Goal: Information Seeking & Learning: Understand process/instructions

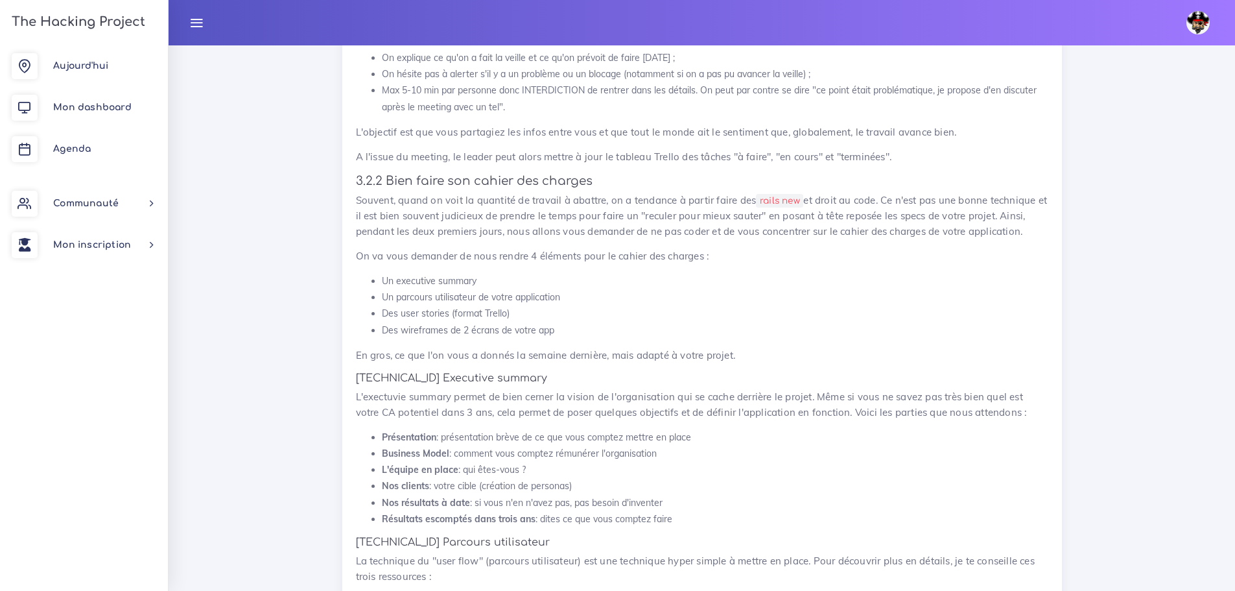
scroll to position [1326, 0]
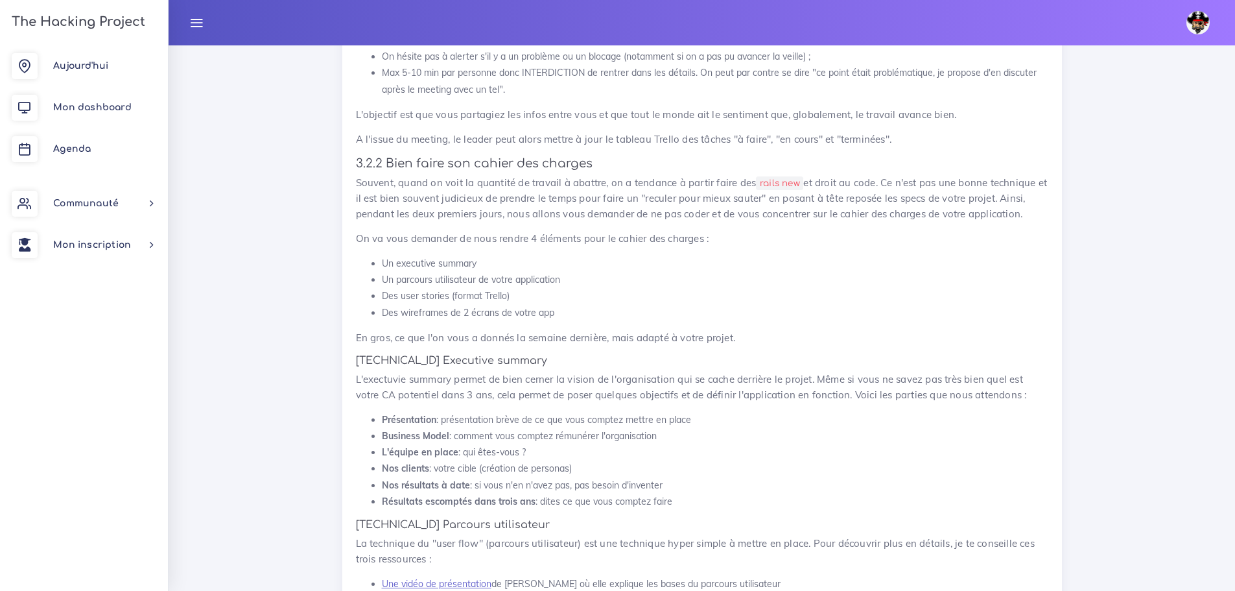
drag, startPoint x: 490, startPoint y: 240, endPoint x: 403, endPoint y: 301, distance: 106.1
click at [379, 255] on ul "Un executive summary Un parcours utilisateur de votre application Des user stor…" at bounding box center [702, 287] width 693 height 65
drag, startPoint x: 680, startPoint y: 486, endPoint x: 335, endPoint y: 381, distance: 360.2
click at [538, 444] on li "L'équipe en place : qui êtes-vous ?" at bounding box center [715, 452] width 667 height 16
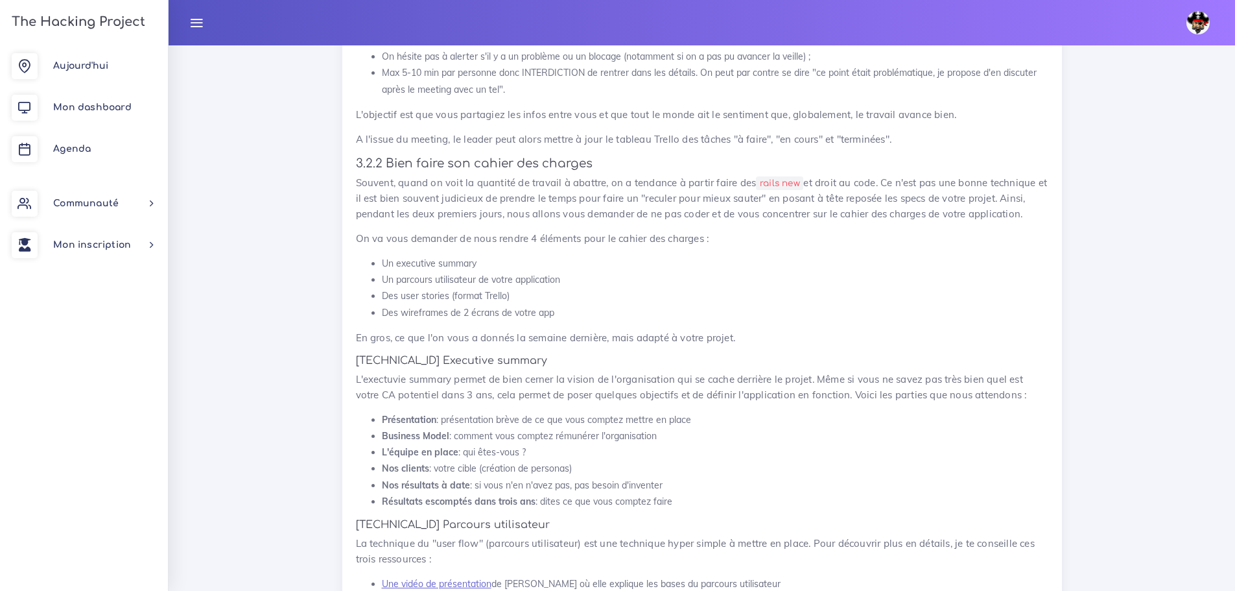
drag, startPoint x: 704, startPoint y: 401, endPoint x: 442, endPoint y: 403, distance: 262.6
click at [442, 412] on li "Présentation : présentation brève de ce que vous comptez mettre en place" at bounding box center [715, 420] width 667 height 16
drag, startPoint x: 453, startPoint y: 420, endPoint x: 684, endPoint y: 420, distance: 230.8
click at [684, 428] on li "Business Model : comment vous comptez rémunérer l'organisation" at bounding box center [715, 436] width 667 height 16
drag, startPoint x: 553, startPoint y: 434, endPoint x: 452, endPoint y: 436, distance: 101.2
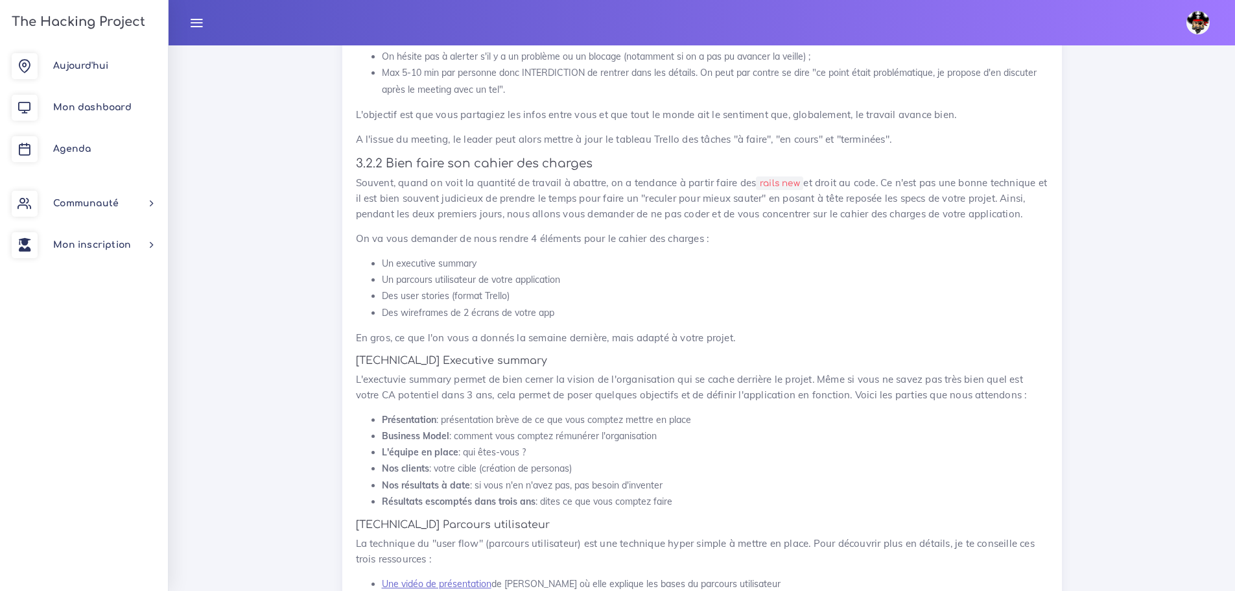
click at [452, 444] on li "L'équipe en place : qui êtes-vous ?" at bounding box center [715, 452] width 667 height 16
drag, startPoint x: 538, startPoint y: 455, endPoint x: 438, endPoint y: 458, distance: 99.9
click at [438, 460] on li "Nos clients : votre cible (création de personas)" at bounding box center [715, 468] width 667 height 16
click at [584, 460] on li "Nos clients : votre cible (création de personas)" at bounding box center [715, 468] width 667 height 16
drag, startPoint x: 565, startPoint y: 403, endPoint x: 430, endPoint y: 402, distance: 135.5
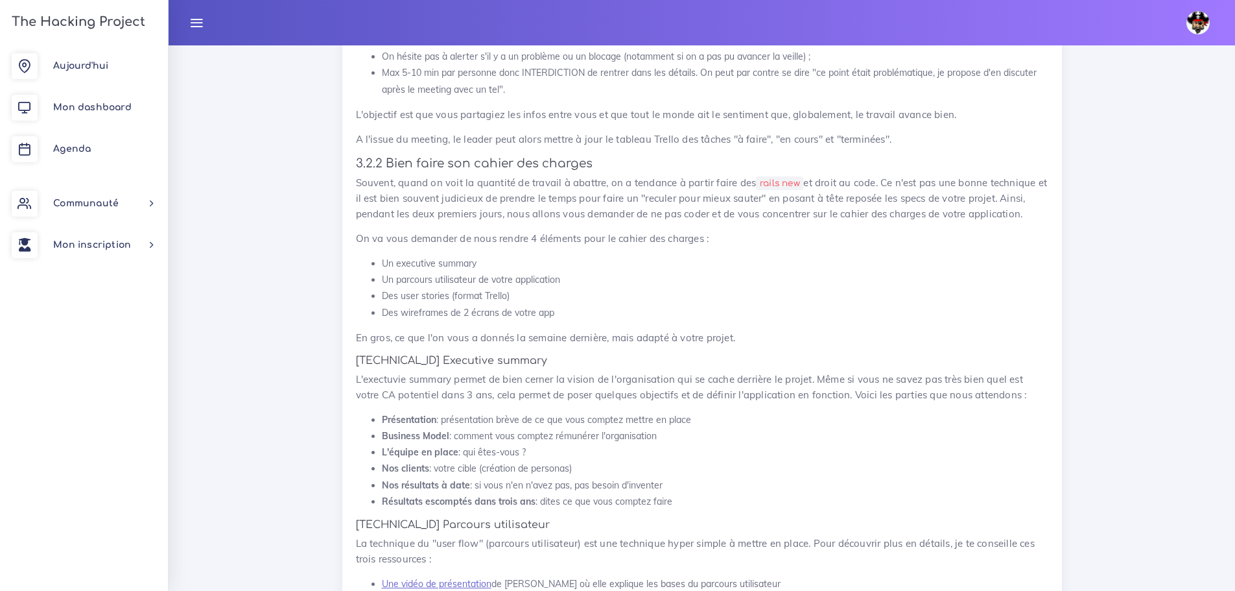
click at [428, 412] on li "Présentation : présentation brève de ce que vous comptez mettre en place" at bounding box center [715, 420] width 667 height 16
drag, startPoint x: 692, startPoint y: 420, endPoint x: 457, endPoint y: 422, distance: 235.4
click at [457, 428] on li "Business Model : comment vous comptez rémunérer l'organisation" at bounding box center [715, 436] width 667 height 16
click at [542, 444] on li "L'équipe en place : qui êtes-vous ?" at bounding box center [715, 452] width 667 height 16
drag, startPoint x: 546, startPoint y: 433, endPoint x: 464, endPoint y: 434, distance: 82.4
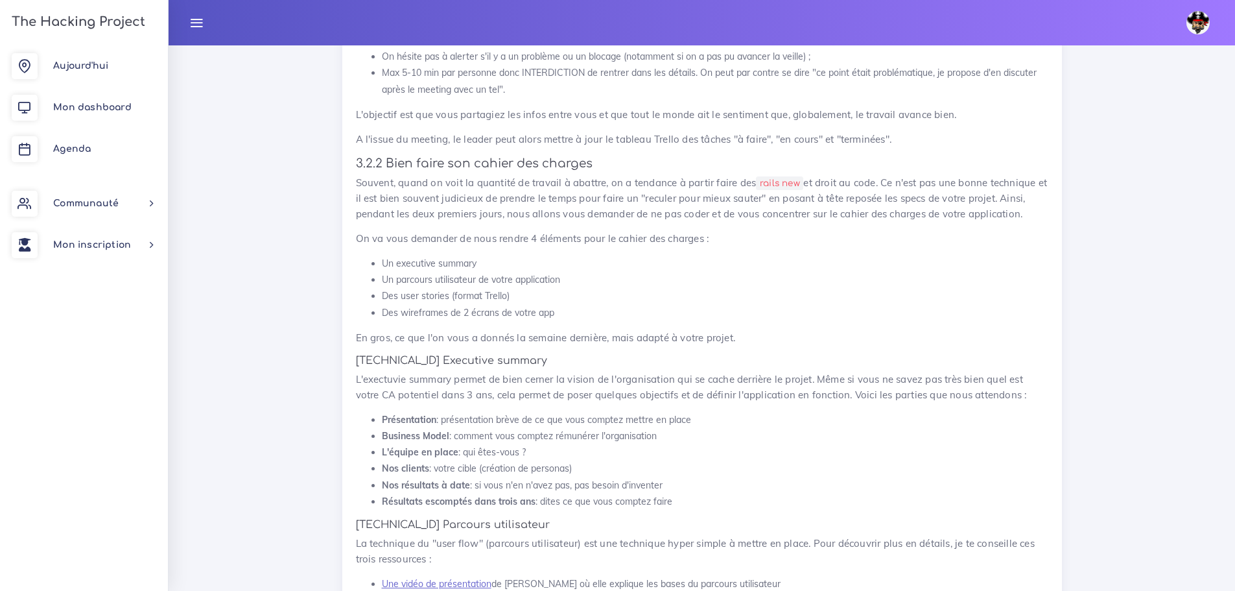
click at [464, 444] on li "L'équipe en place : qui êtes-vous ?" at bounding box center [715, 452] width 667 height 16
drag, startPoint x: 585, startPoint y: 445, endPoint x: 436, endPoint y: 460, distance: 149.9
click at [436, 460] on li "Nos clients : votre cible (création de personas)" at bounding box center [715, 468] width 667 height 16
drag, startPoint x: 678, startPoint y: 467, endPoint x: 377, endPoint y: 477, distance: 301.1
click at [375, 475] on ul "Présentation : présentation brève de ce que vous comptez mettre en place Busine…" at bounding box center [702, 461] width 693 height 98
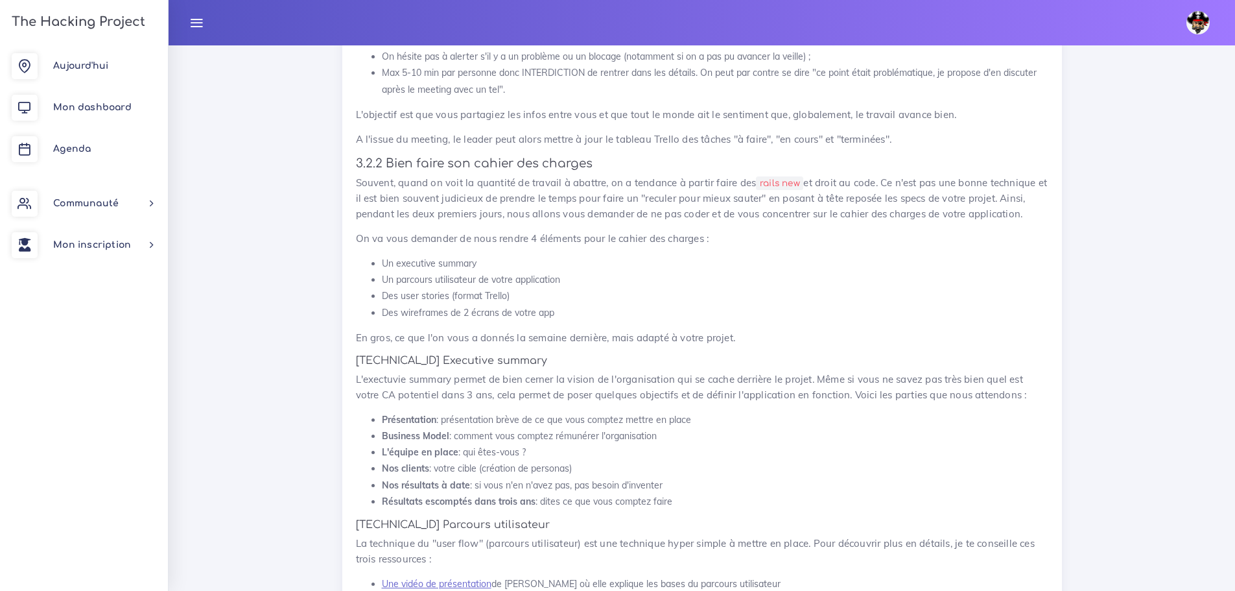
drag, startPoint x: 682, startPoint y: 485, endPoint x: 375, endPoint y: 490, distance: 306.8
click at [375, 490] on ul "Présentation : présentation brève de ce que vous comptez mettre en place Busine…" at bounding box center [702, 461] width 693 height 98
